Goal: Navigation & Orientation: Find specific page/section

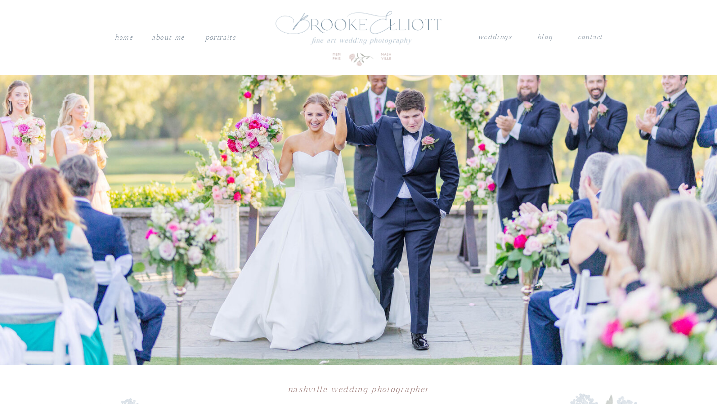
click at [213, 36] on nav "PORTRAITS" at bounding box center [220, 36] width 33 height 10
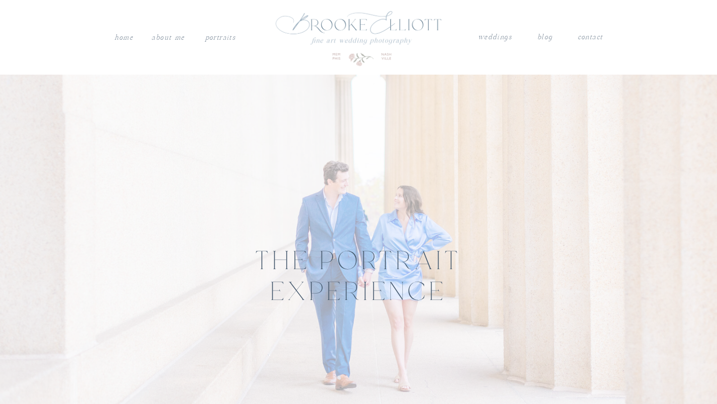
click at [489, 39] on nav "weddings" at bounding box center [495, 37] width 35 height 13
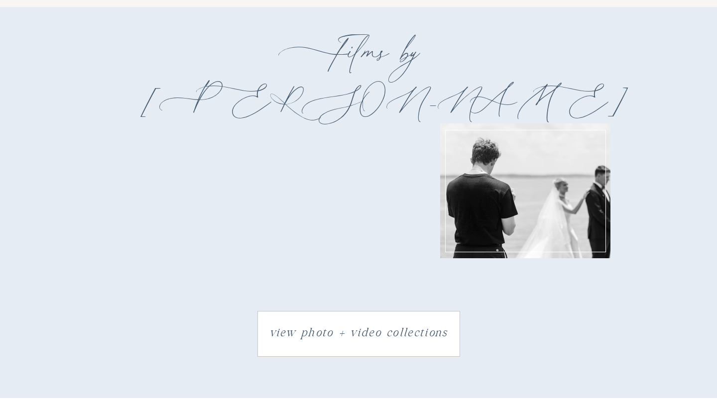
scroll to position [1534, 0]
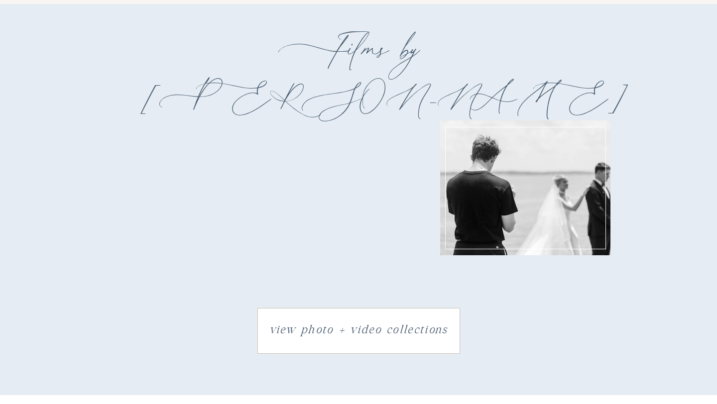
click at [489, 196] on div at bounding box center [525, 188] width 161 height 123
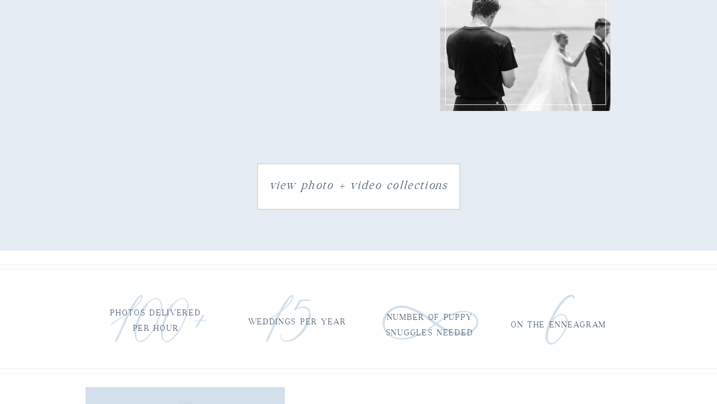
scroll to position [1679, 0]
click at [363, 186] on h3 "view photo + video collections" at bounding box center [358, 186] width 197 height 22
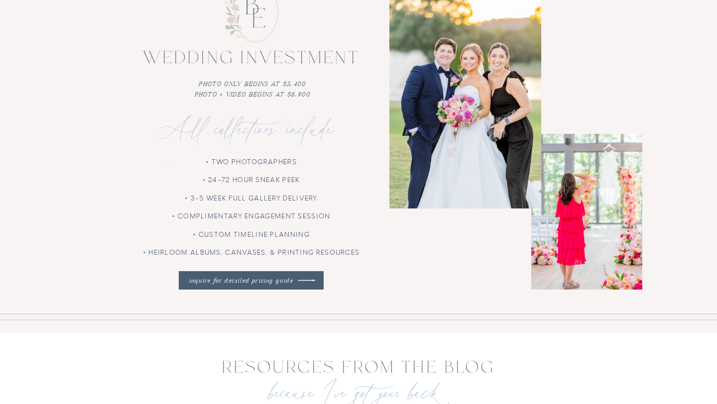
scroll to position [2846, 0]
